Goal: Check status: Check status

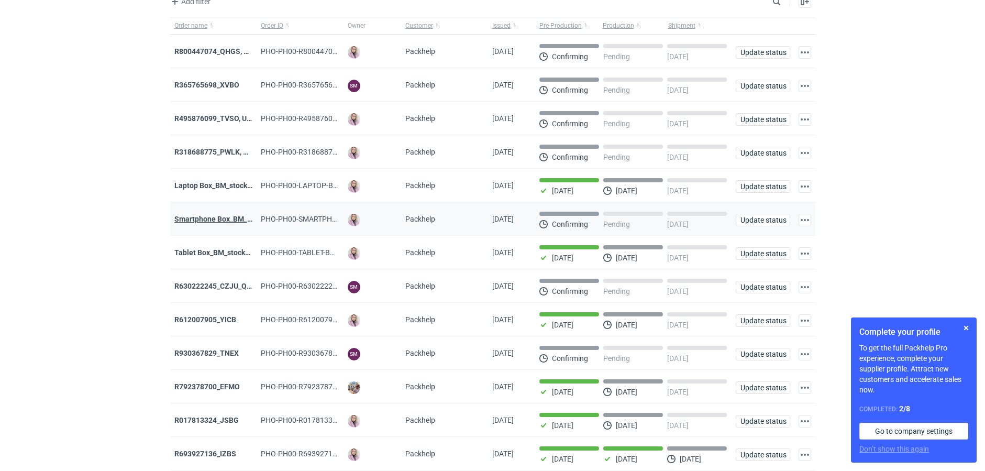
scroll to position [65, 0]
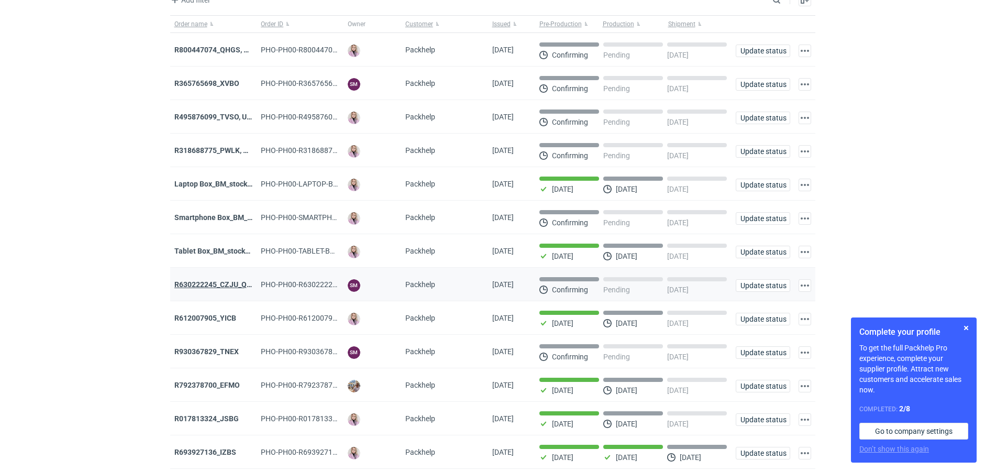
click at [225, 285] on strong "R630222245_CZJU_QNLS_PWUU" at bounding box center [229, 284] width 110 height 8
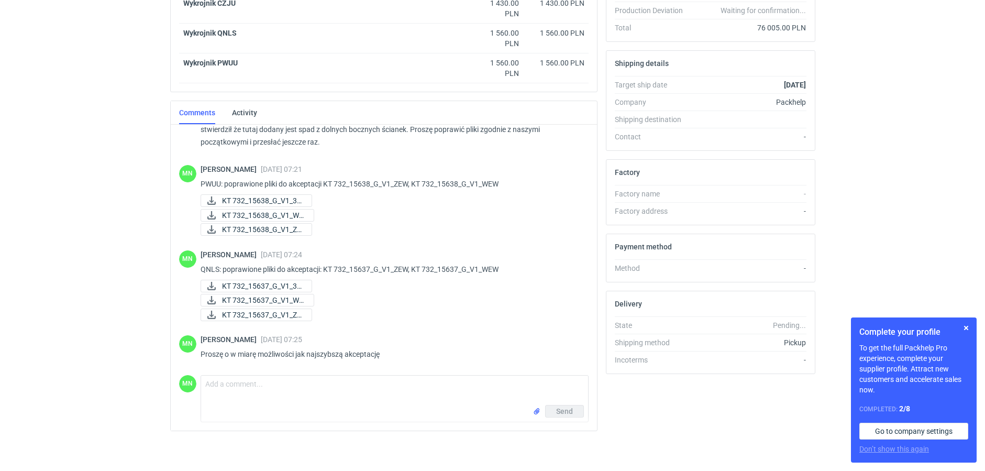
scroll to position [270, 0]
click at [253, 375] on textarea "Comment message" at bounding box center [394, 387] width 387 height 29
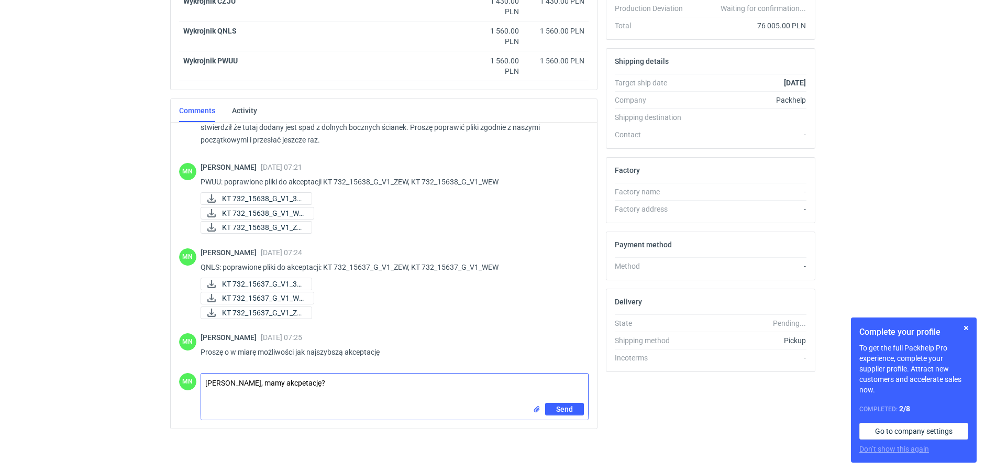
type textarea "[PERSON_NAME], mamy akcpetację?"
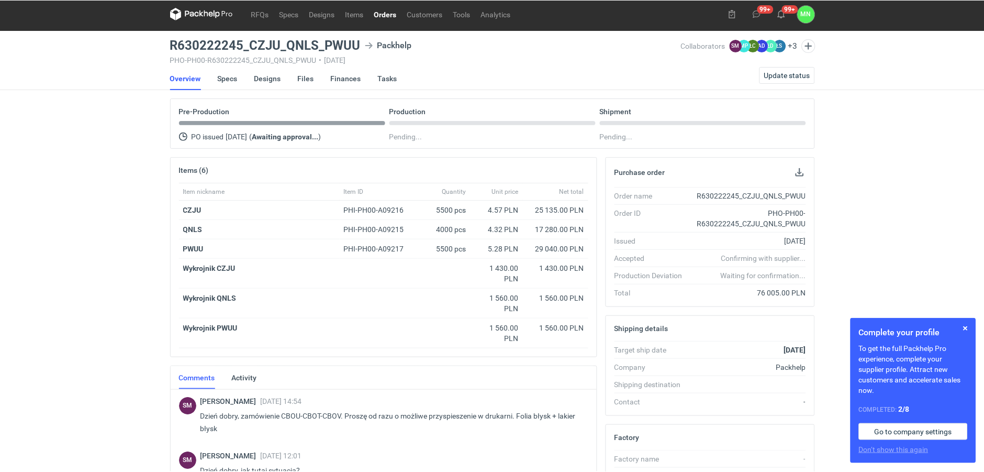
scroll to position [0, 0]
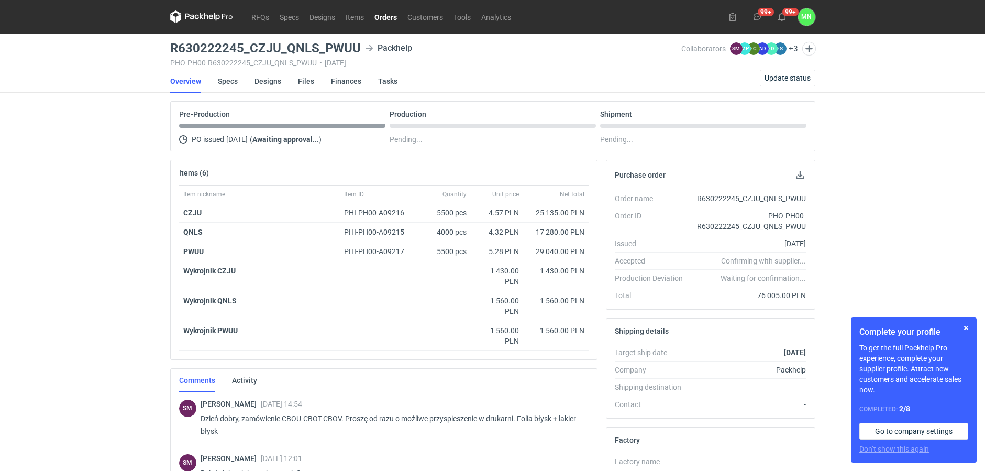
click at [386, 17] on link "Orders" at bounding box center [385, 16] width 33 height 13
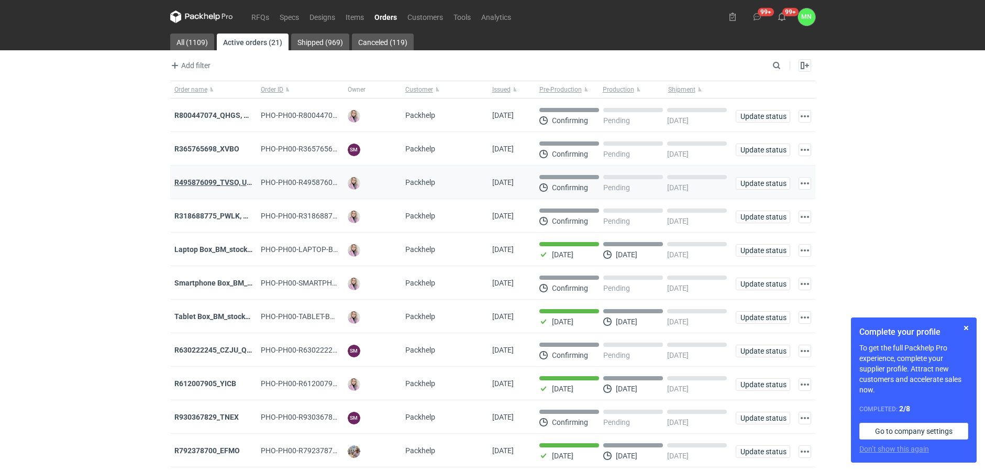
click at [212, 184] on strong "R495876099_TVSO, UQHI" at bounding box center [216, 182] width 85 height 8
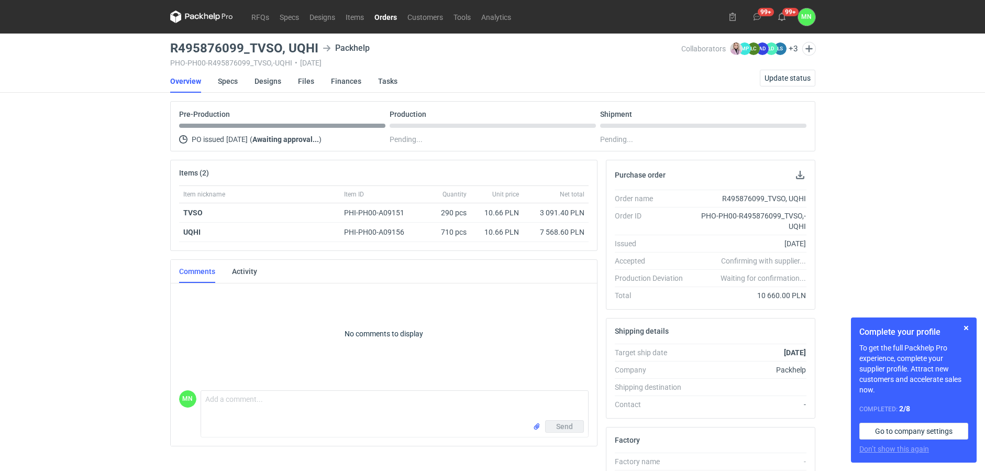
click at [381, 16] on link "Orders" at bounding box center [385, 16] width 33 height 13
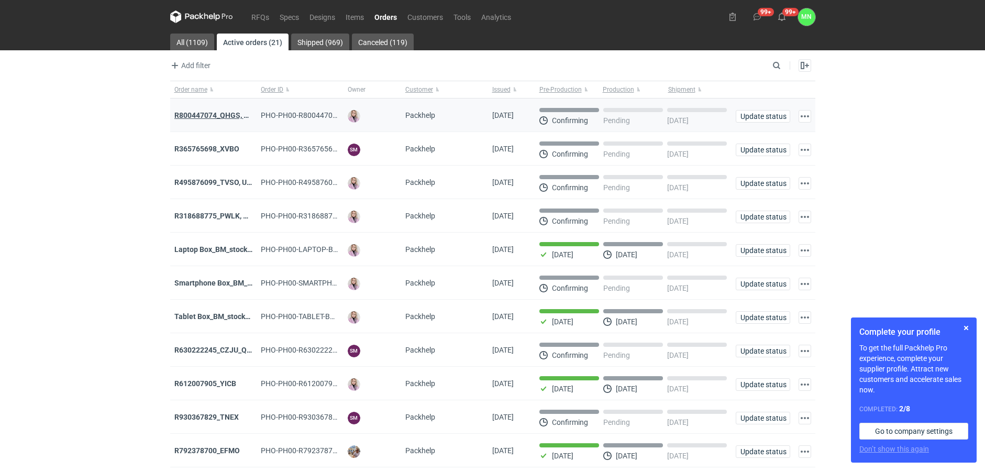
click at [204, 116] on strong "R800447074_QHGS, NYZC, DXPA, QBLZ" at bounding box center [240, 115] width 132 height 8
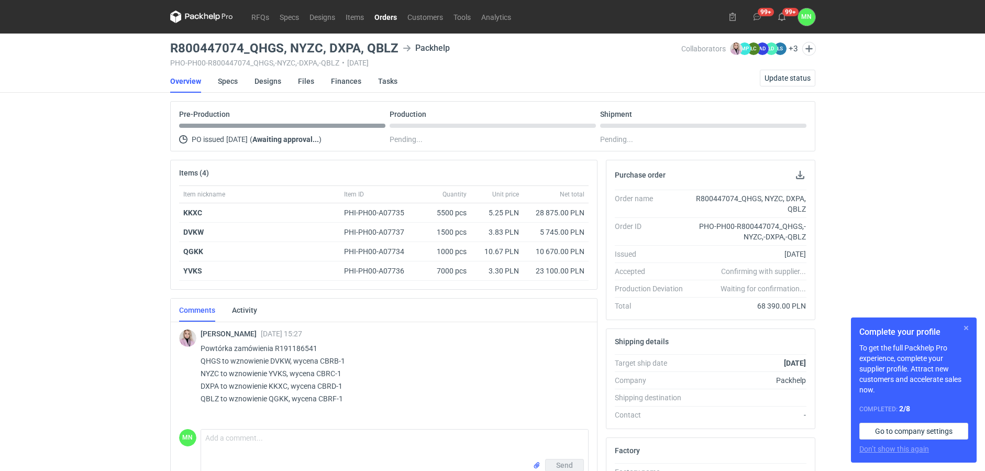
click at [966, 327] on button "button" at bounding box center [965, 327] width 13 height 13
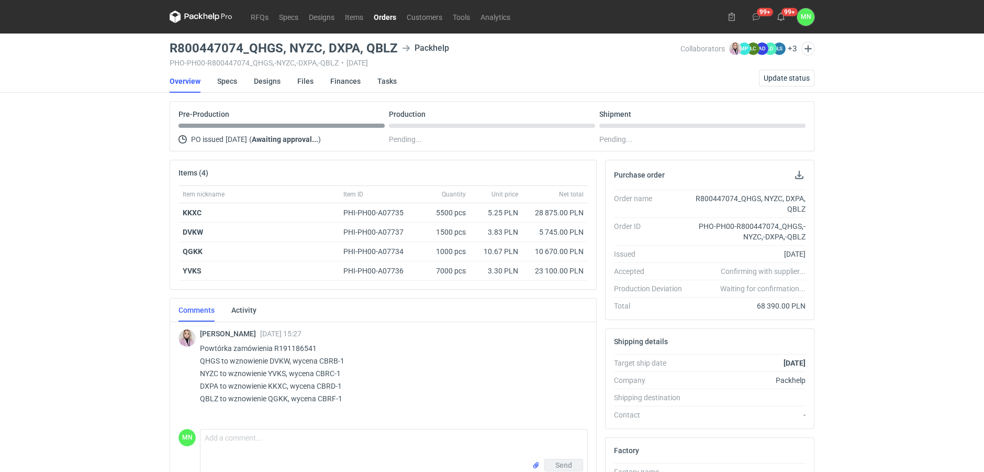
click at [211, 361] on p "Powtórka zamówienia R191186541 QHGS to wznowienie DVKW, wycena CBRB-1 NYZC to w…" at bounding box center [389, 373] width 379 height 63
copy p "QHGS"
click at [17, 440] on div "RFQs Specs Designs Items Orders Customers Tools Analytics 99+ 99+ MN [PERSON_NA…" at bounding box center [492, 236] width 984 height 472
click at [278, 386] on p "Powtórka zamówienia R191186541 QHGS to wznowienie DVKW, wycena CBRB-1 NYZC to w…" at bounding box center [389, 373] width 379 height 63
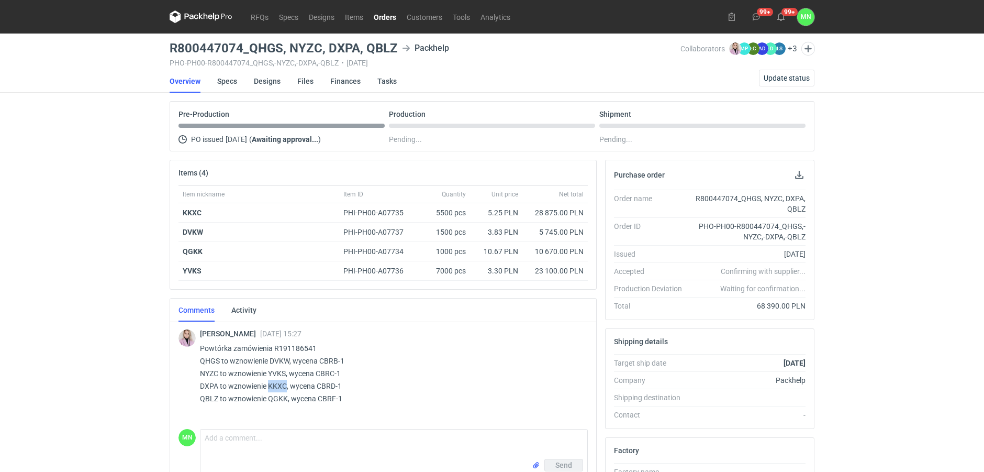
click at [278, 386] on p "Powtórka zamówienia R191186541 QHGS to wznowienie DVKW, wycena CBRB-1 NYZC to w…" at bounding box center [389, 373] width 379 height 63
copy p "KKXC"
click at [273, 383] on p "Powtórka zamówienia R191186541 QHGS to wznowienie DVKW, wycena CBRB-1 NYZC to w…" at bounding box center [389, 373] width 379 height 63
click at [354, 45] on h3 "R800447074_QHGS, NYZC, DXPA, QBLZ" at bounding box center [284, 48] width 228 height 13
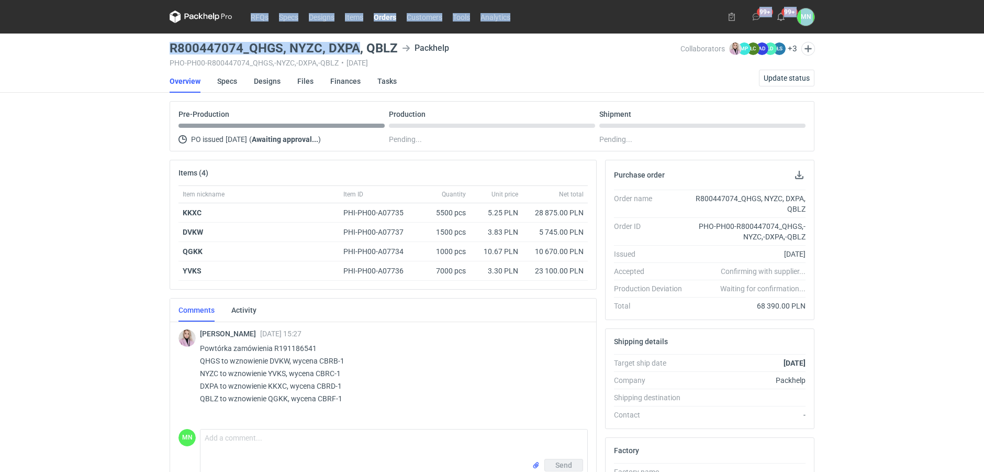
drag, startPoint x: 357, startPoint y: 47, endPoint x: 144, endPoint y: 48, distance: 212.5
click at [144, 48] on div "RFQs Specs Designs Items Orders Customers Tools Analytics 99+ 99+ MN [PERSON_NA…" at bounding box center [492, 236] width 984 height 472
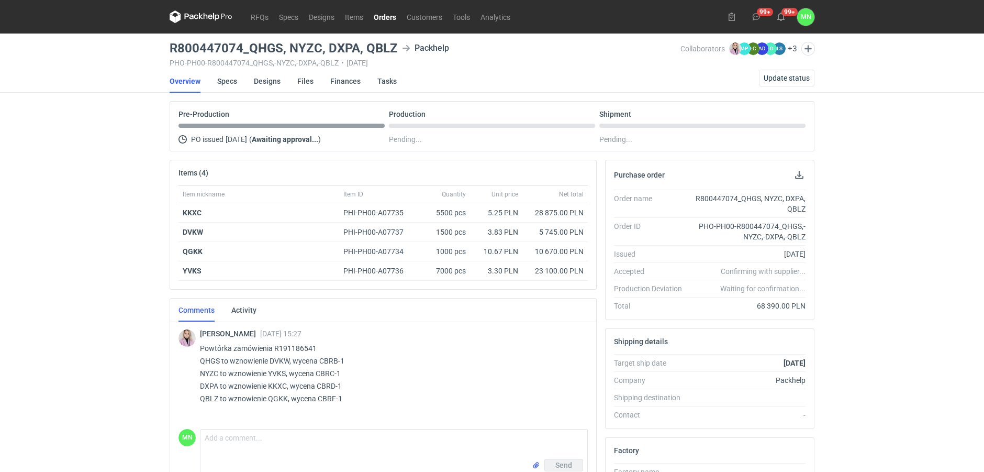
click at [195, 55] on div "R800447074_QHGS, NYZC, DXPA, QBLZ Packhelp PHO-PH00-R800447074_QHGS,-NYZC,-DXPA…" at bounding box center [425, 54] width 511 height 25
drag, startPoint x: 169, startPoint y: 44, endPoint x: 359, endPoint y: 48, distance: 190.6
click at [359, 48] on main "R800447074_QHGS, NYZC, DXPA, QBLZ Packhelp PHO-PH00-R800447074_QHGS,-NYZC,-DXPA…" at bounding box center [491, 363] width 653 height 660
copy h3 "R800447074_QHGS, NYZC, DXPA"
click at [356, 49] on h3 "R800447074_QHGS, NYZC, DXPA, QBLZ" at bounding box center [284, 48] width 228 height 13
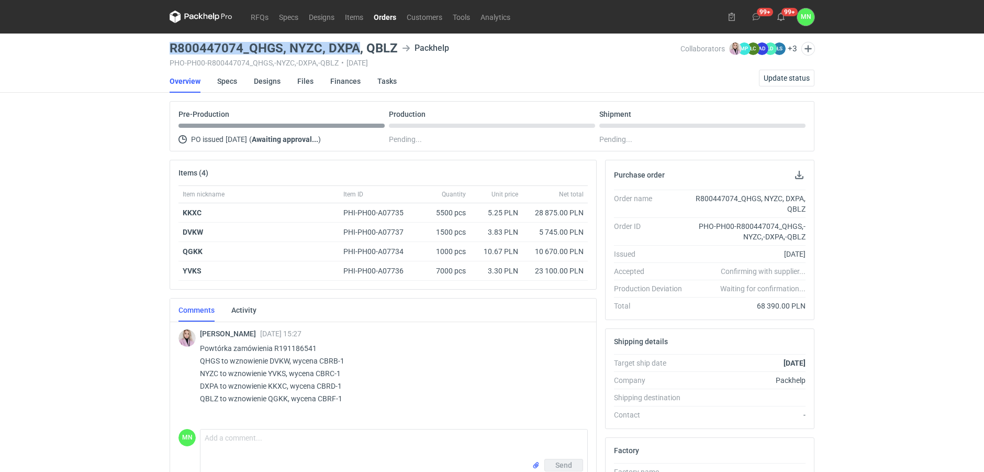
drag, startPoint x: 356, startPoint y: 49, endPoint x: 172, endPoint y: 53, distance: 184.8
click at [172, 53] on h3 "R800447074_QHGS, NYZC, DXPA, QBLZ" at bounding box center [284, 48] width 228 height 13
copy h3 "R800447074_QHGS, NYZC, DXPA"
click at [210, 387] on p "Powtórka zamówienia R191186541 QHGS to wznowienie DVKW, wycena CBRB-1 NYZC to w…" at bounding box center [389, 373] width 379 height 63
click at [277, 386] on p "Powtórka zamówienia R191186541 QHGS to wznowienie DVKW, wycena CBRB-1 NYZC to w…" at bounding box center [389, 373] width 379 height 63
